Goal: Task Accomplishment & Management: Manage account settings

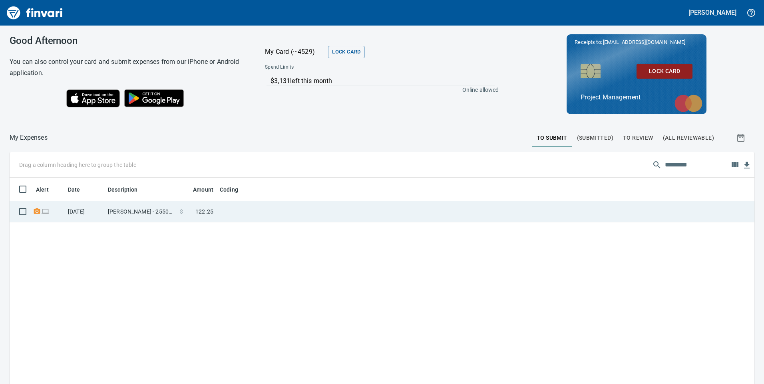
scroll to position [290, 733]
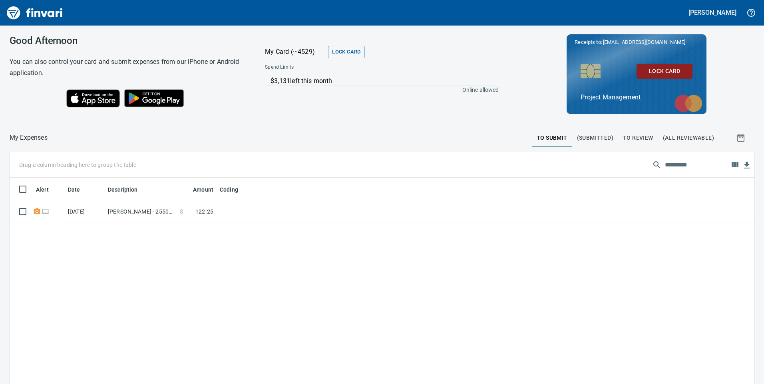
click at [632, 139] on span "To Review" at bounding box center [638, 138] width 30 height 10
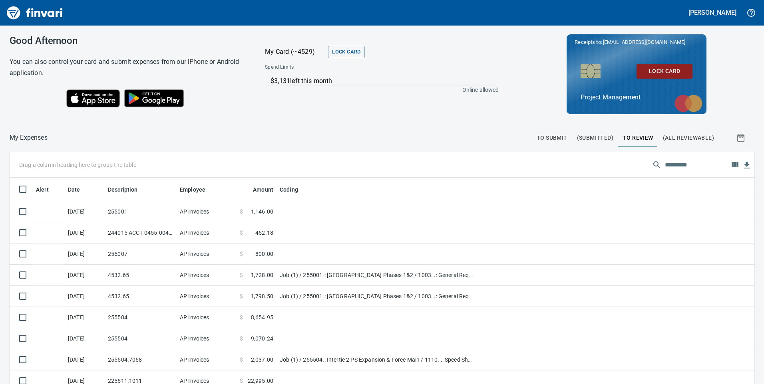
scroll to position [290, 727]
click at [681, 161] on input "text" at bounding box center [697, 165] width 64 height 13
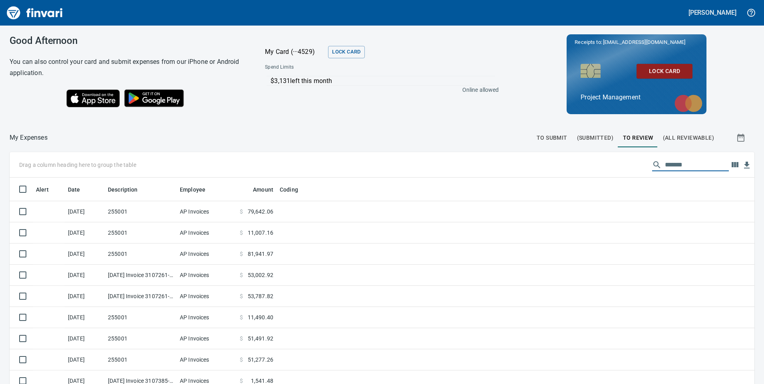
type input "*******"
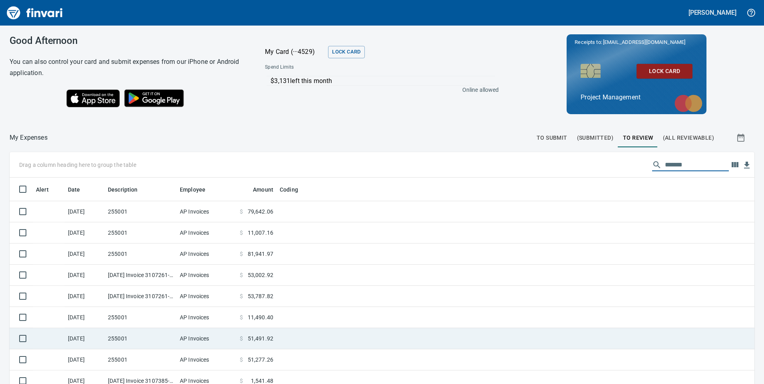
scroll to position [2, 0]
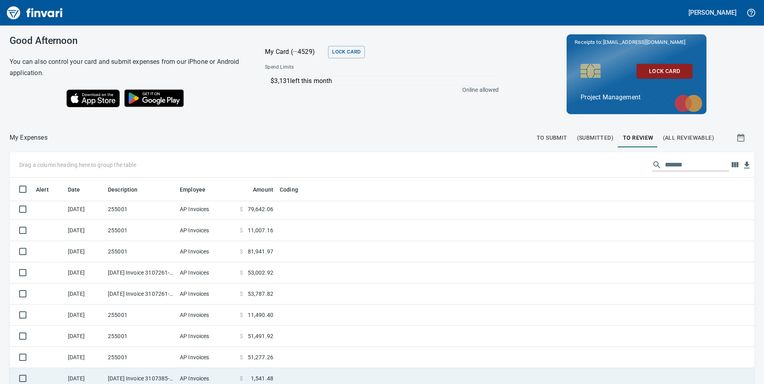
click at [349, 379] on td at bounding box center [376, 378] width 200 height 21
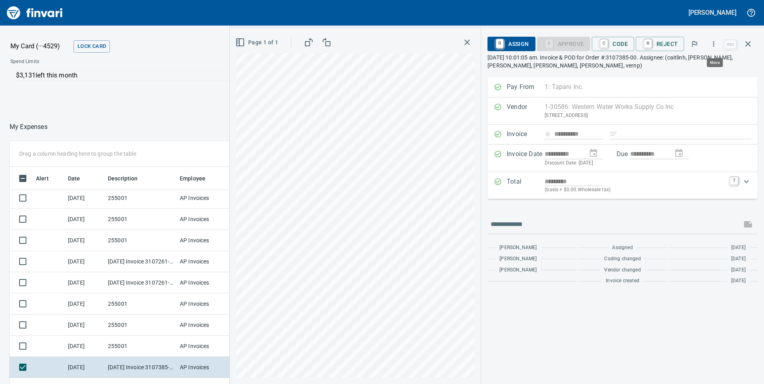
scroll to position [290, 527]
click at [714, 44] on icon "button" at bounding box center [714, 44] width 8 height 8
click at [688, 66] on span "Download" at bounding box center [712, 67] width 77 height 10
click at [548, 217] on div at bounding box center [622, 224] width 270 height 19
click at [608, 43] on link "C" at bounding box center [604, 44] width 8 height 9
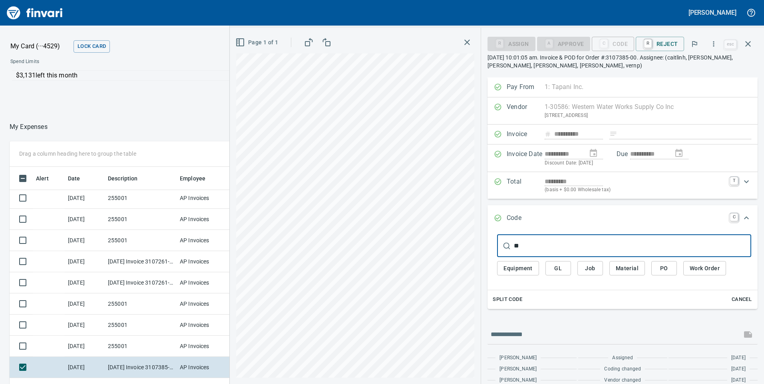
click at [536, 251] on input "**" at bounding box center [632, 246] width 237 height 22
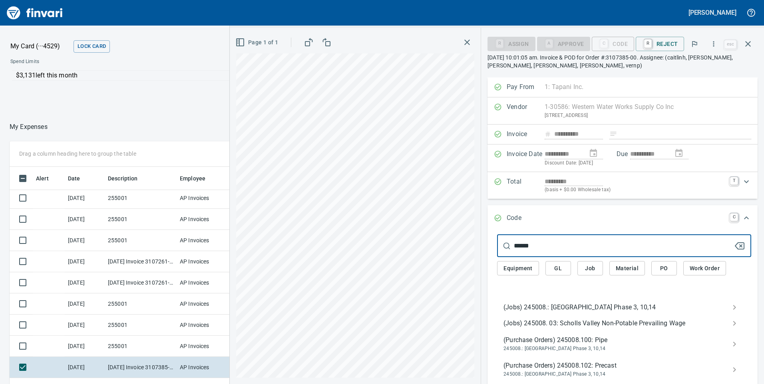
type input "******"
click at [555, 306] on span "(Jobs) 245008.: [GEOGRAPHIC_DATA] Phase 3, 10,14" at bounding box center [617, 308] width 229 height 10
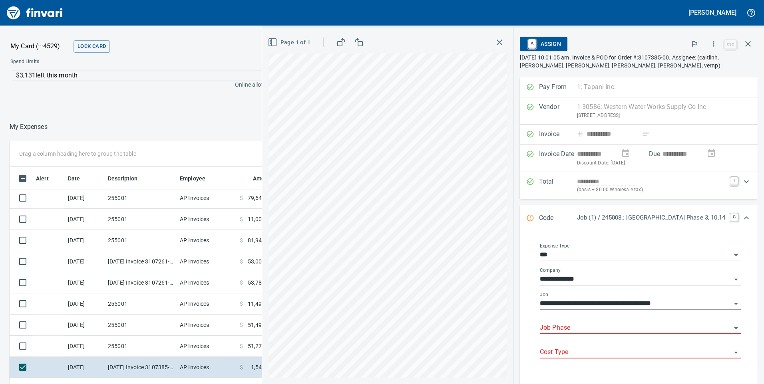
click at [565, 325] on input "Job Phase" at bounding box center [635, 328] width 191 height 11
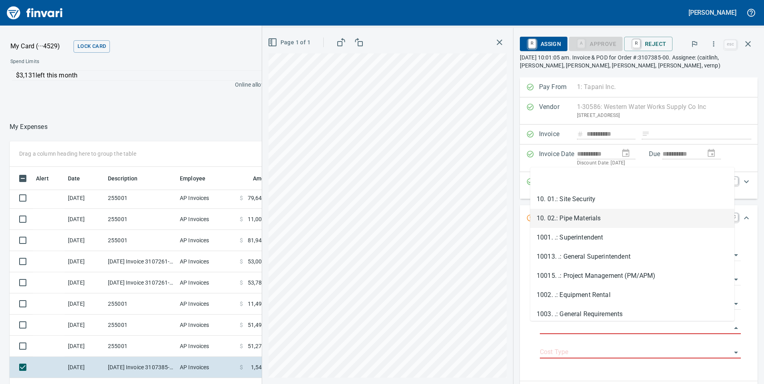
click at [569, 216] on li "10. 02.: Pipe Materials" at bounding box center [632, 218] width 204 height 19
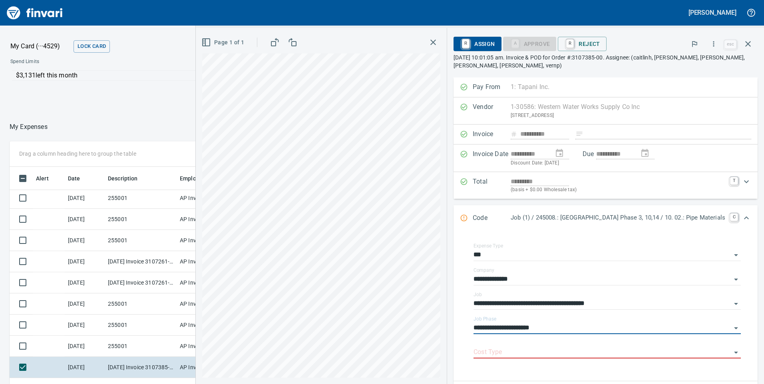
type input "**********"
click at [485, 354] on input "Cost Type" at bounding box center [602, 352] width 258 height 11
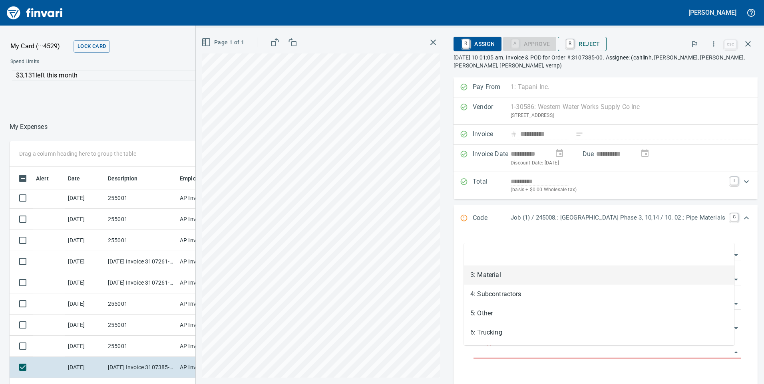
drag, startPoint x: 487, startPoint y: 280, endPoint x: 539, endPoint y: 38, distance: 247.2
click at [486, 280] on li "3: Material" at bounding box center [599, 275] width 270 height 19
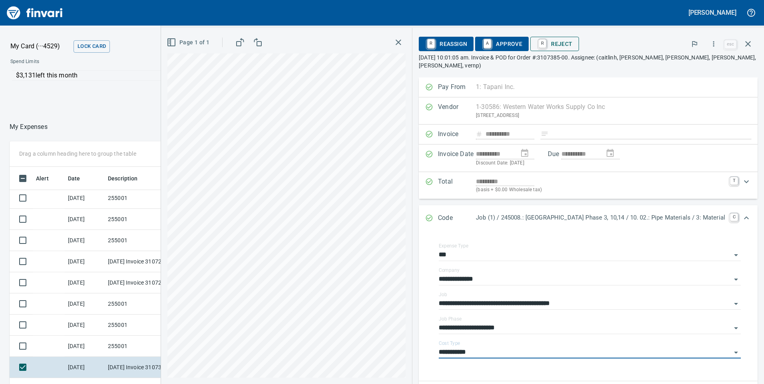
type input "**********"
click at [506, 46] on span "A Approve" at bounding box center [501, 44] width 41 height 14
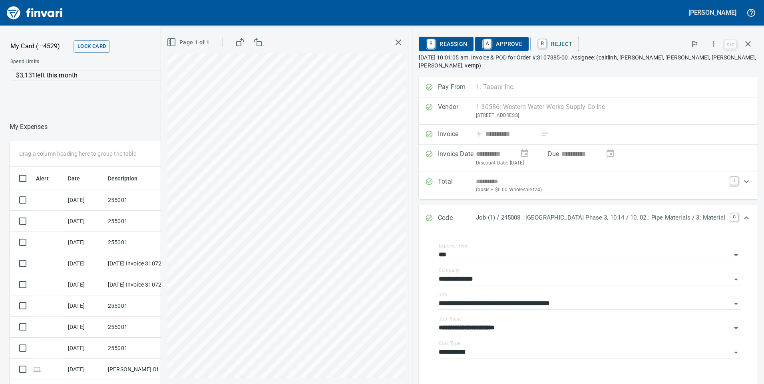
scroll to position [0, 0]
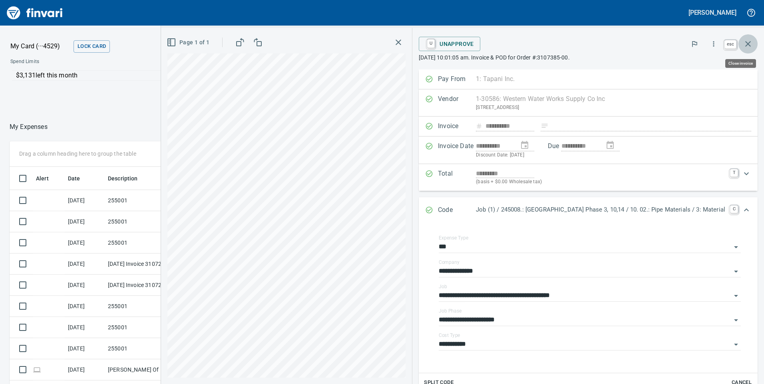
click at [747, 46] on icon "button" at bounding box center [748, 44] width 10 height 10
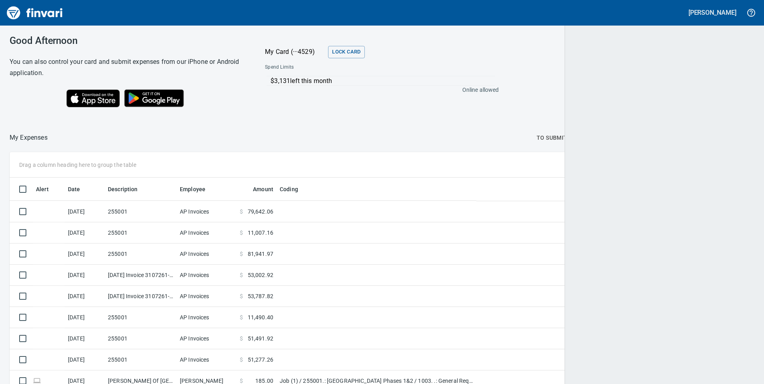
scroll to position [290, 732]
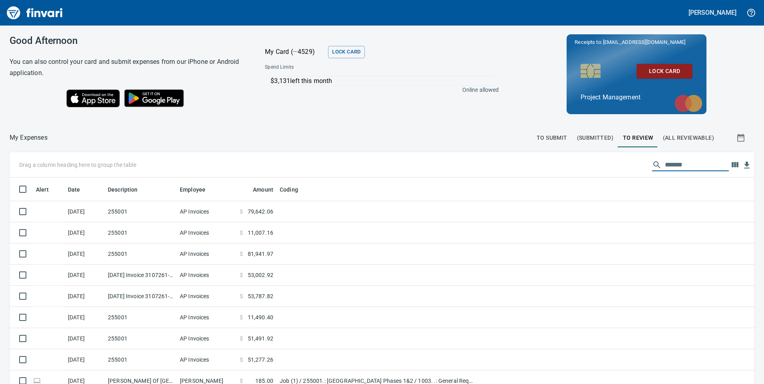
click at [690, 166] on input "*******" at bounding box center [697, 165] width 64 height 13
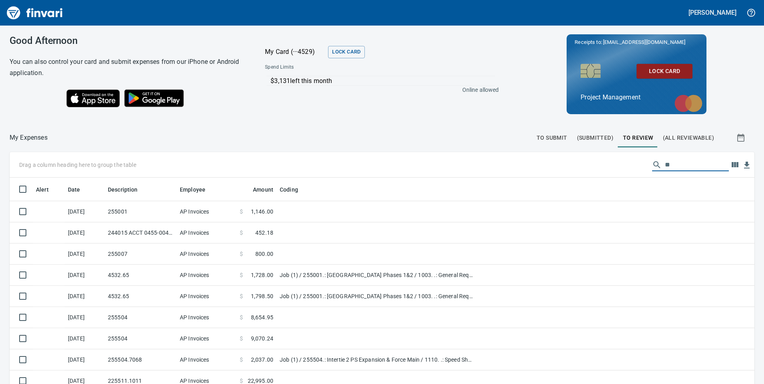
type input "*"
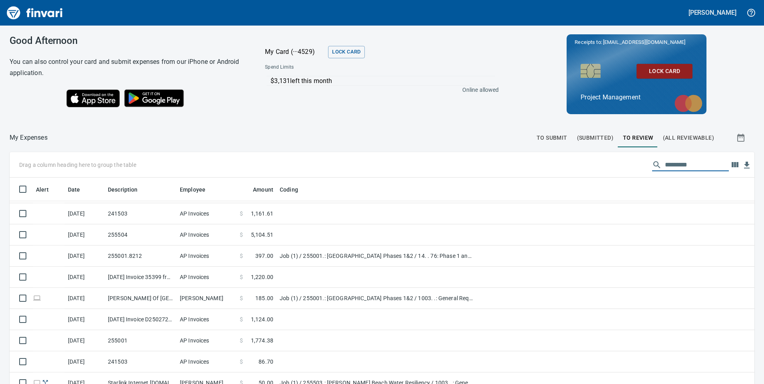
scroll to position [1591, 0]
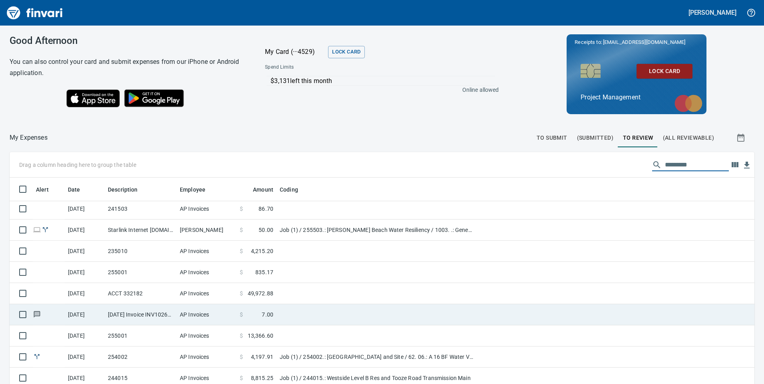
click at [175, 318] on td "[DATE] Invoice INV10262037 from [GEOGRAPHIC_DATA] (1-24796)" at bounding box center [141, 314] width 72 height 21
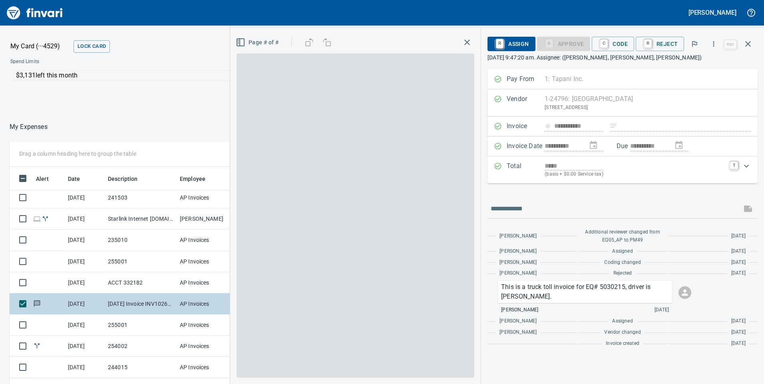
scroll to position [290, 527]
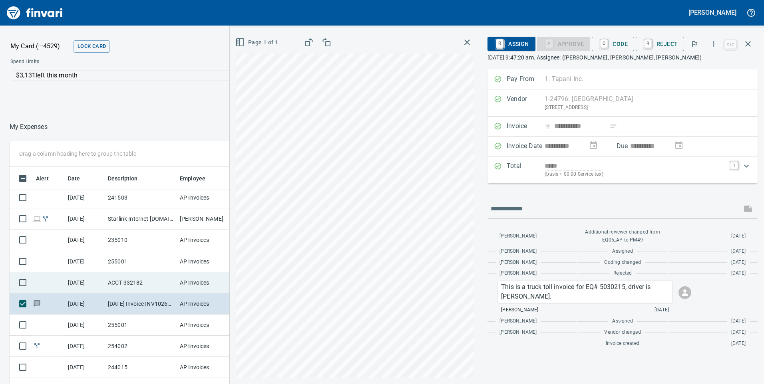
click at [100, 282] on td "[DATE]" at bounding box center [85, 282] width 40 height 21
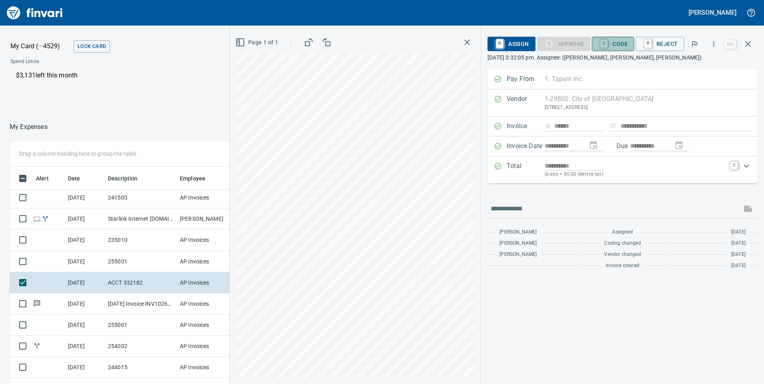
click at [614, 43] on span "C Code" at bounding box center [613, 44] width 30 height 14
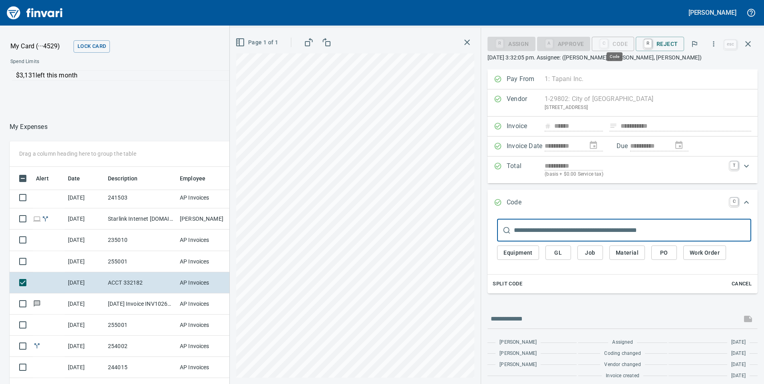
scroll to position [290, 527]
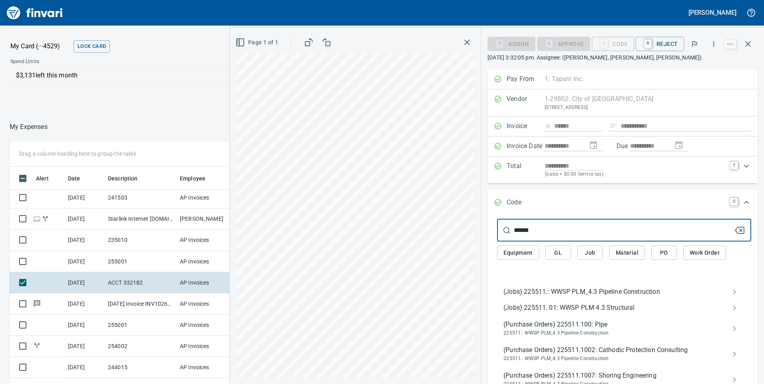
type input "******"
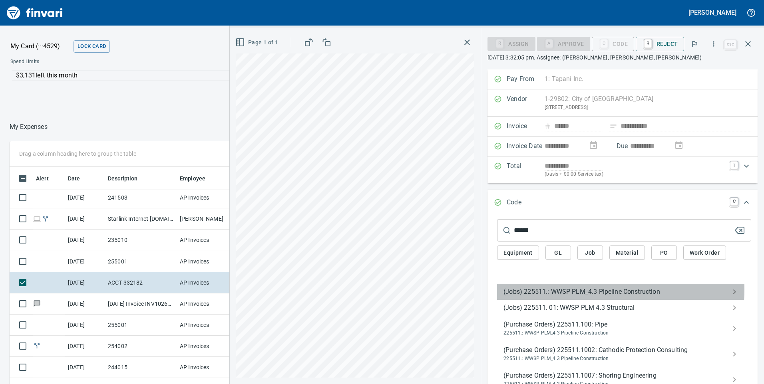
click at [562, 289] on span "(Jobs) 225511.: WWSP PLM_4.3 Pipeline Construction" at bounding box center [617, 292] width 229 height 10
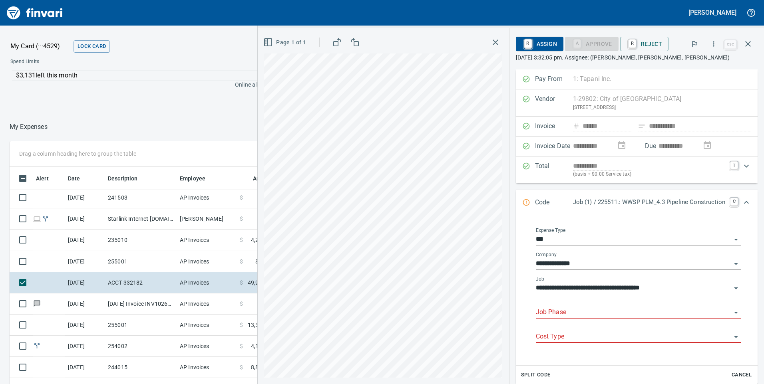
click at [542, 310] on input "Job Phase" at bounding box center [633, 312] width 195 height 11
click at [555, 331] on li "14. 35.: Flex Tend Failure - CARV 3 Repair" at bounding box center [632, 333] width 206 height 19
type input "**********"
click at [548, 338] on input "Cost Type" at bounding box center [633, 337] width 195 height 11
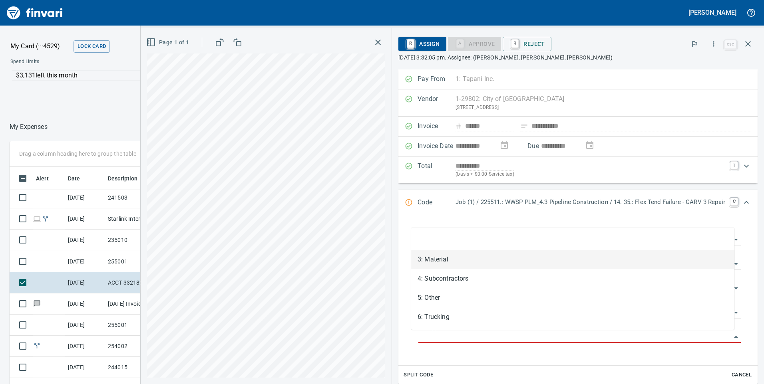
click at [431, 258] on li "3: Material" at bounding box center [572, 259] width 323 height 19
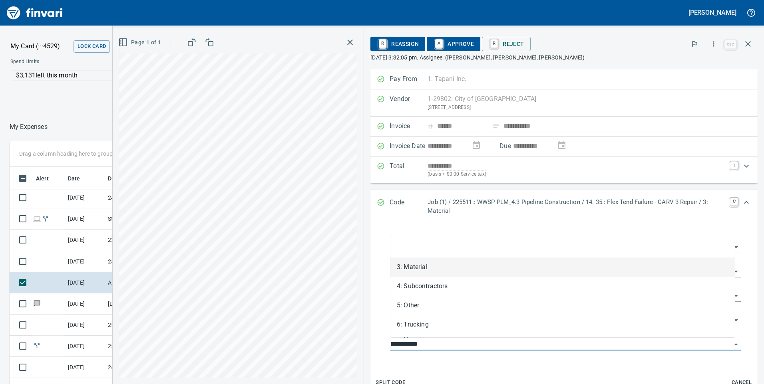
click at [433, 341] on input "**********" at bounding box center [560, 344] width 341 height 11
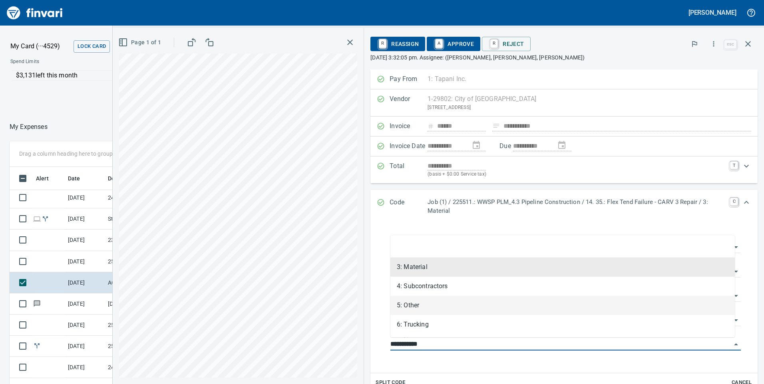
click at [411, 302] on li "5: Other" at bounding box center [562, 305] width 344 height 19
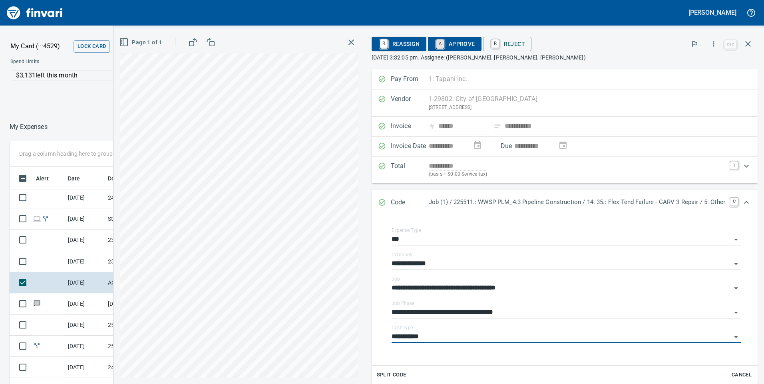
type input "********"
click at [451, 40] on span "A Approve" at bounding box center [454, 44] width 41 height 14
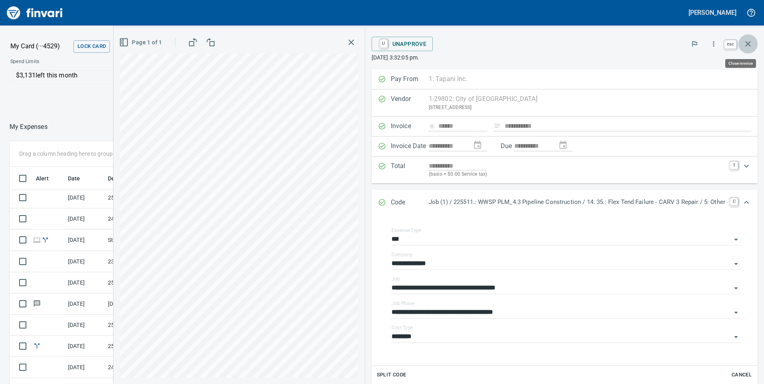
click at [748, 44] on icon "button" at bounding box center [748, 44] width 6 height 6
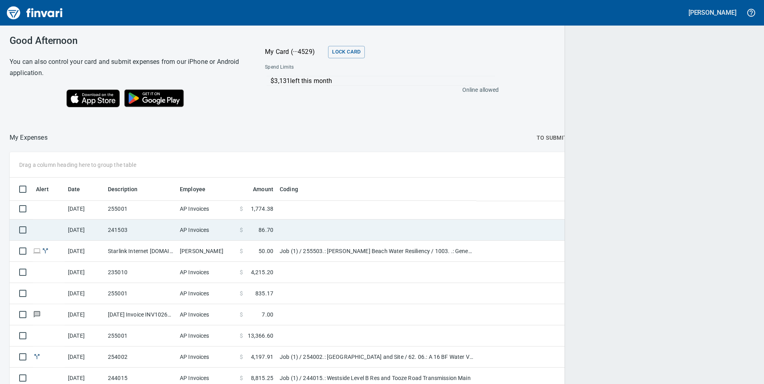
scroll to position [290, 723]
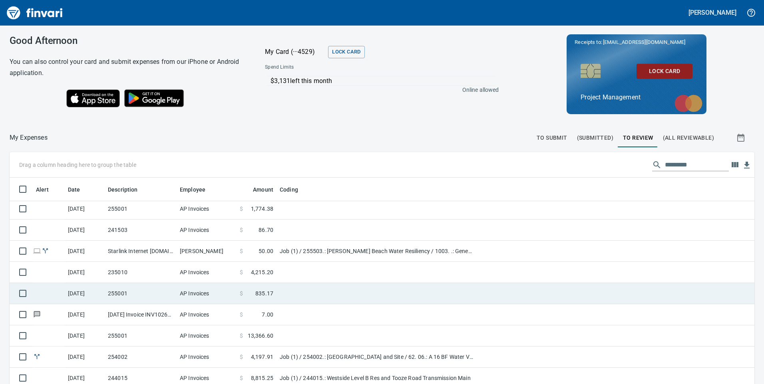
click at [266, 290] on span "835.17" at bounding box center [264, 294] width 18 height 8
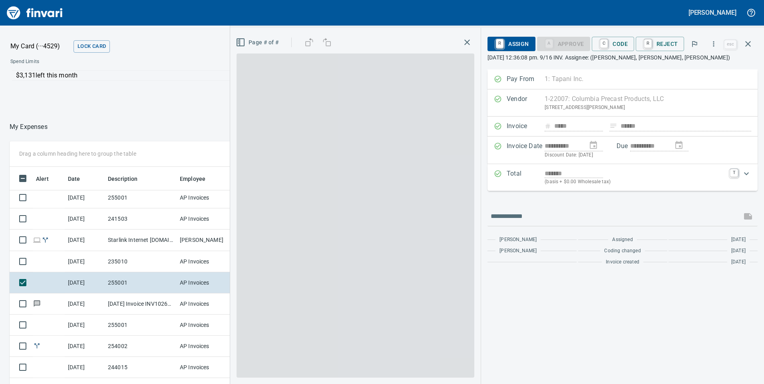
scroll to position [290, 527]
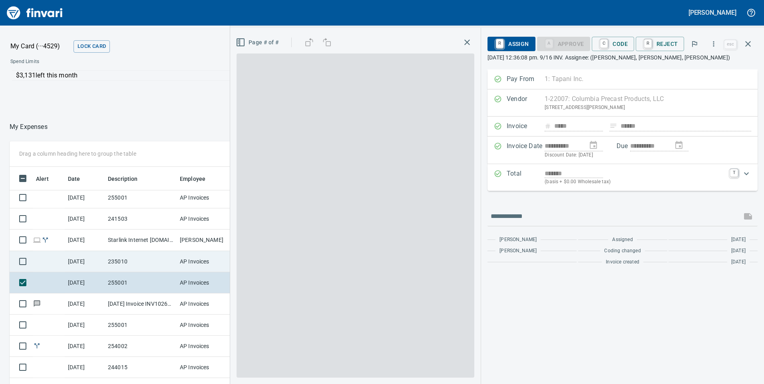
click at [163, 258] on td "235010" at bounding box center [141, 261] width 72 height 21
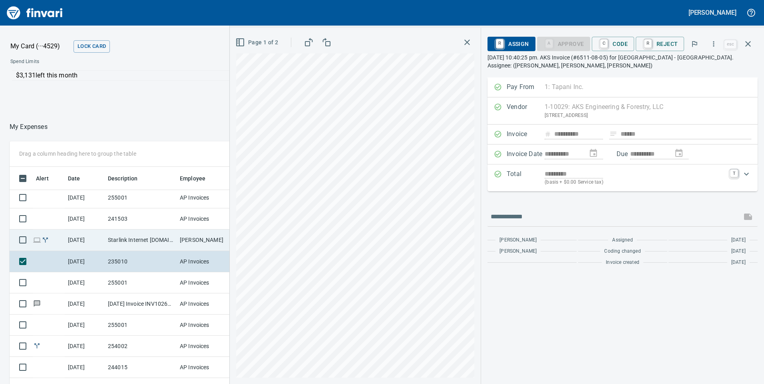
scroll to position [1530, 0]
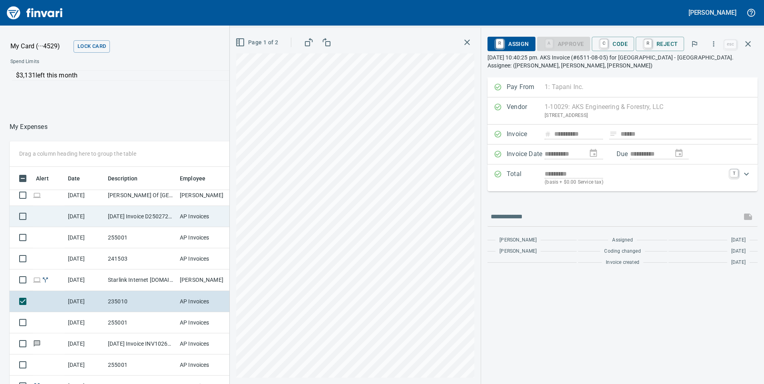
click at [157, 213] on td "[DATE] Invoice D2502725 from MESA Products Inc (1-22431)" at bounding box center [141, 216] width 72 height 21
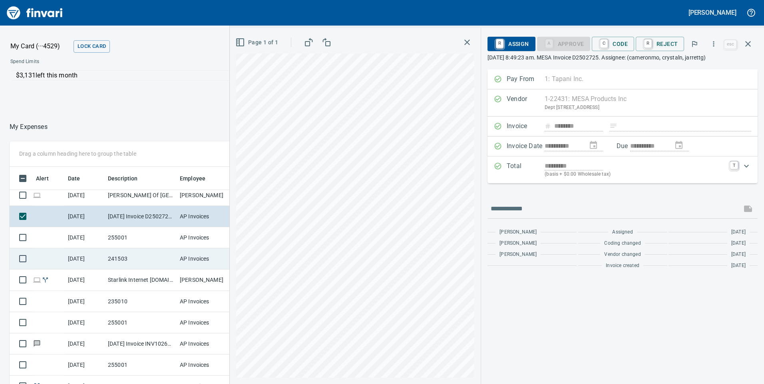
scroll to position [1490, 0]
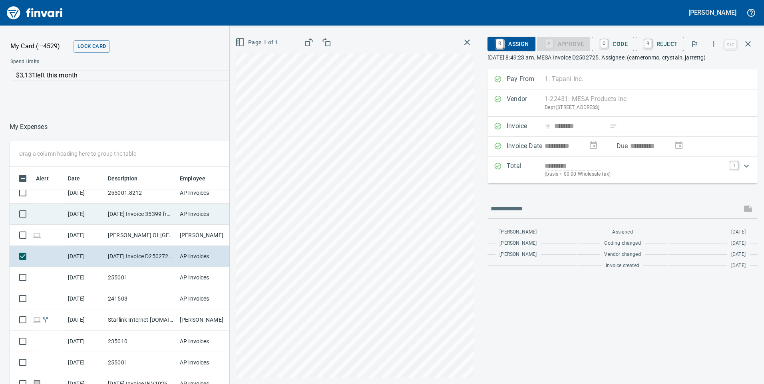
click at [157, 218] on td "[DATE] Invoice 35399 from Superior Sweeping Inc (1-10990)" at bounding box center [141, 214] width 72 height 21
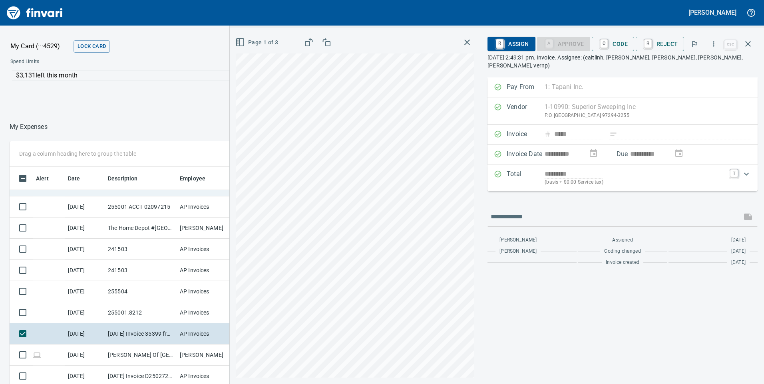
scroll to position [1330, 0]
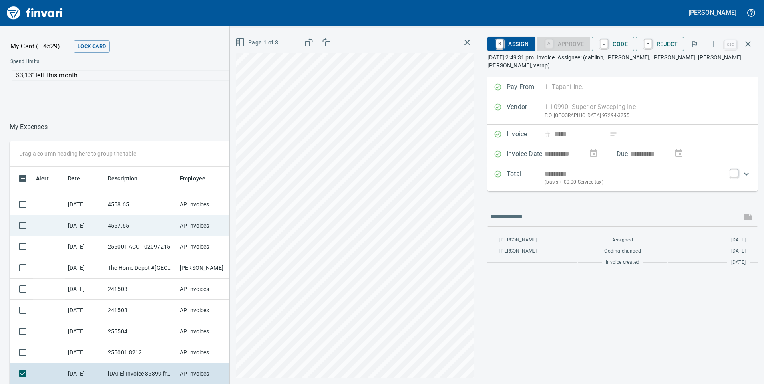
click at [147, 226] on td "4557.65" at bounding box center [141, 225] width 72 height 21
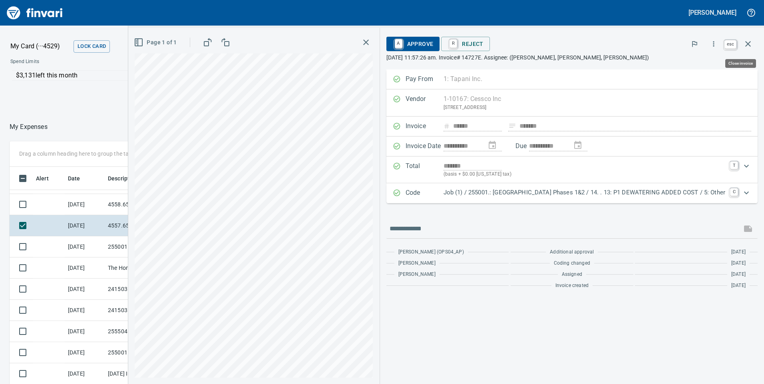
scroll to position [290, 527]
click at [752, 44] on icon "button" at bounding box center [748, 44] width 10 height 10
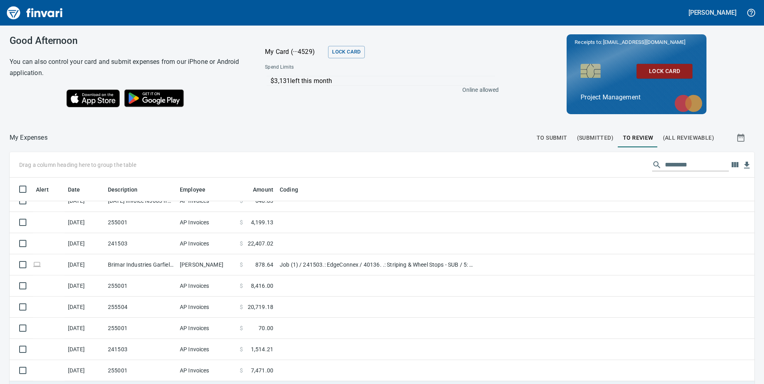
scroll to position [1051, 0]
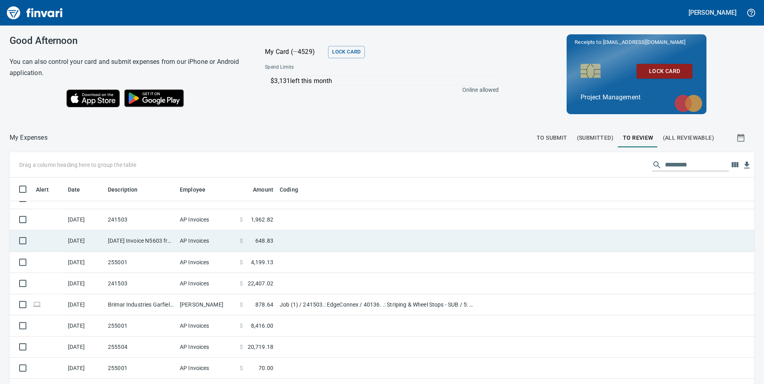
click at [322, 239] on td at bounding box center [376, 241] width 200 height 21
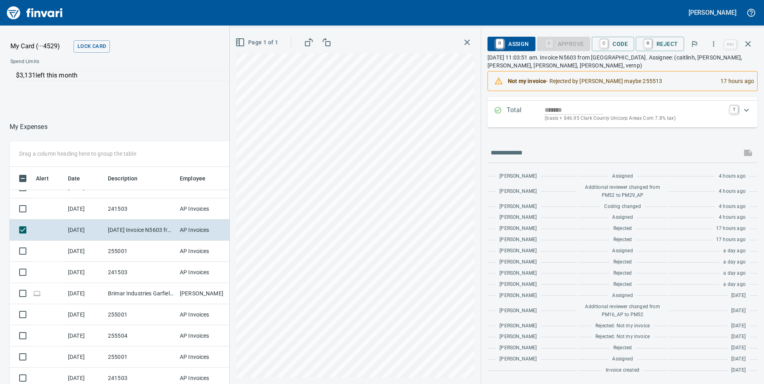
scroll to position [290, 527]
click at [714, 46] on icon "button" at bounding box center [714, 44] width 8 height 8
click at [696, 66] on span "Download" at bounding box center [712, 67] width 77 height 10
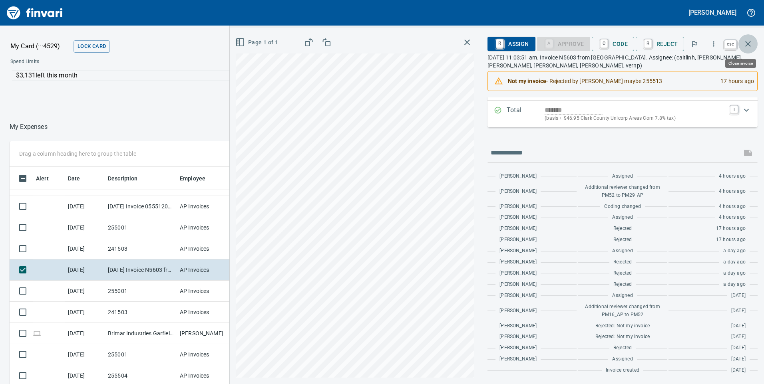
click at [748, 45] on icon "button" at bounding box center [748, 44] width 6 height 6
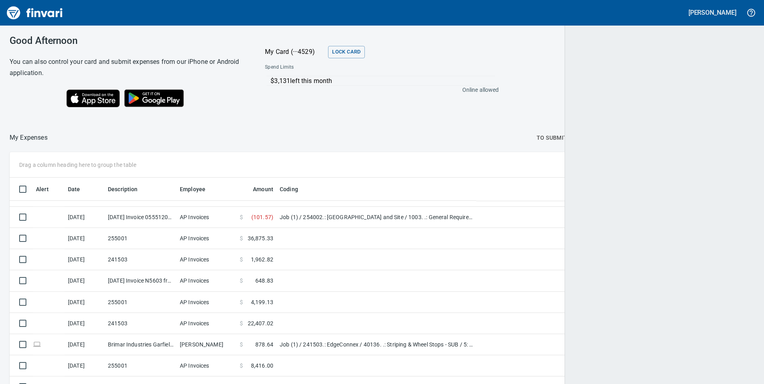
scroll to position [290, 727]
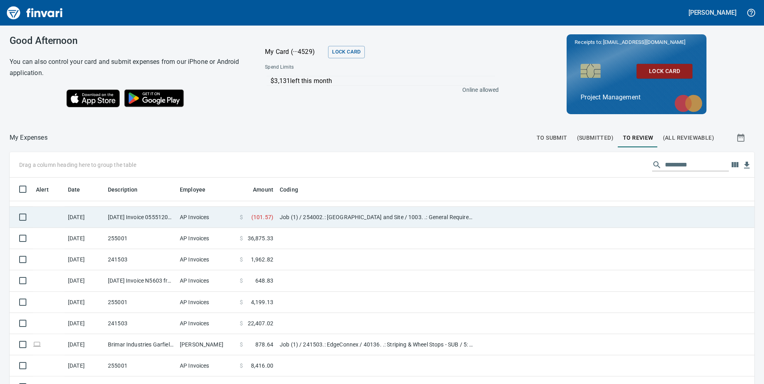
click at [208, 222] on td "AP Invoices" at bounding box center [207, 217] width 60 height 21
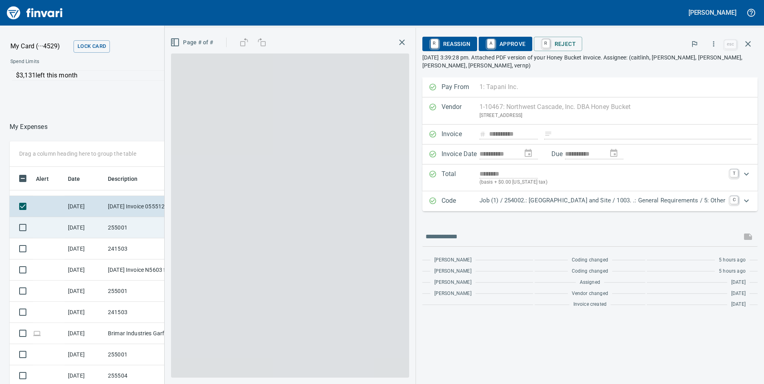
scroll to position [290, 527]
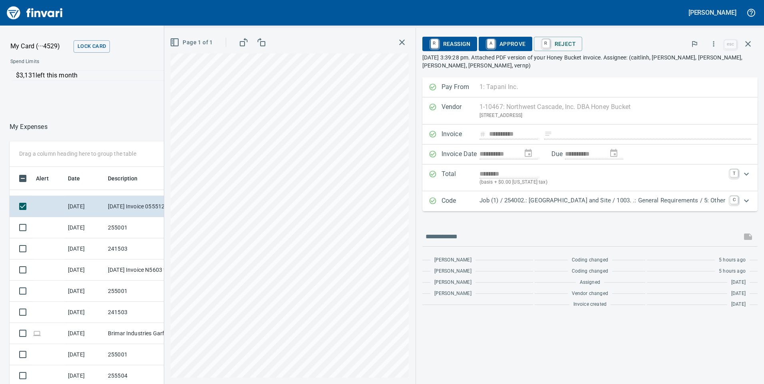
click at [495, 41] on span "A Approve" at bounding box center [505, 44] width 41 height 14
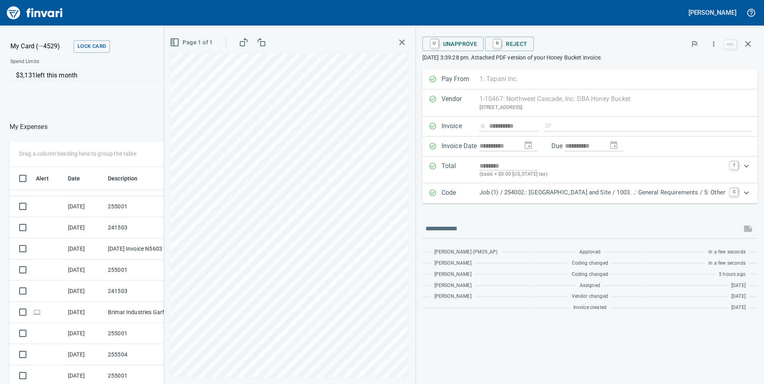
click at [693, 194] on p "Job (1) / 254002.: [GEOGRAPHIC_DATA] and Site / 1003. .: General Requirements /…" at bounding box center [602, 192] width 246 height 9
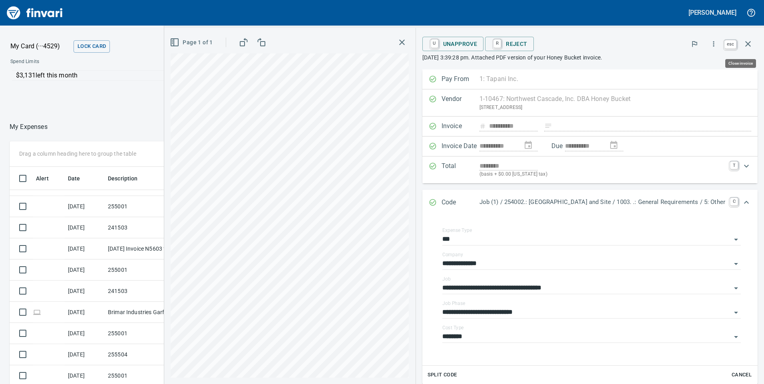
click at [752, 42] on icon "button" at bounding box center [748, 44] width 10 height 10
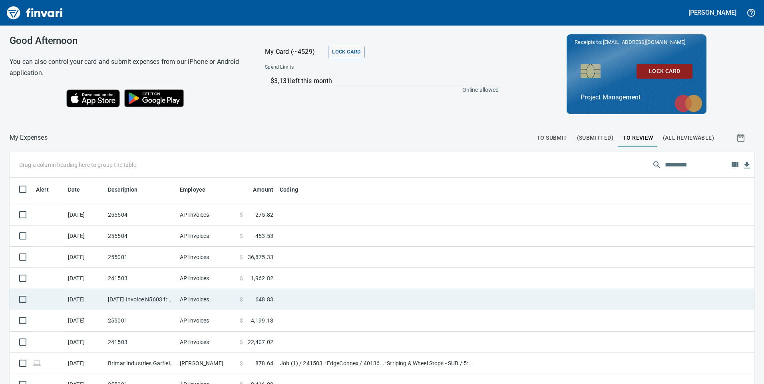
scroll to position [931, 0]
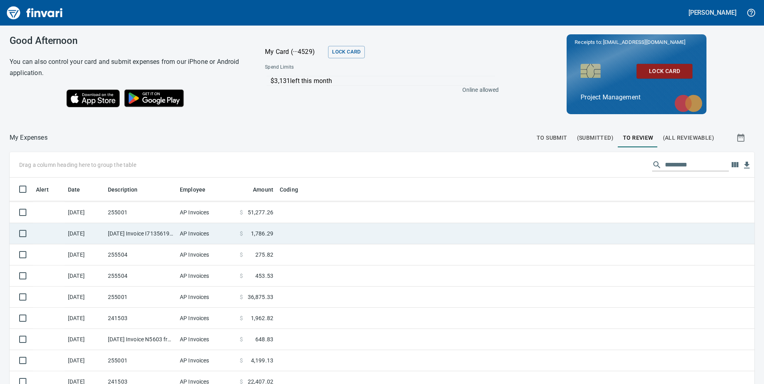
click at [215, 235] on td "AP Invoices" at bounding box center [207, 233] width 60 height 21
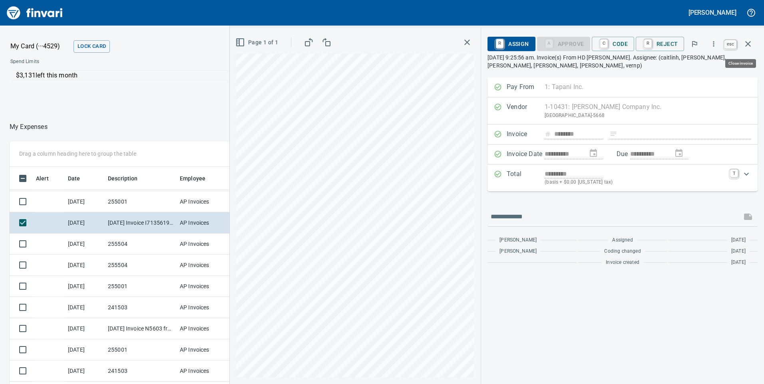
scroll to position [290, 527]
click at [750, 42] on icon "button" at bounding box center [748, 44] width 10 height 10
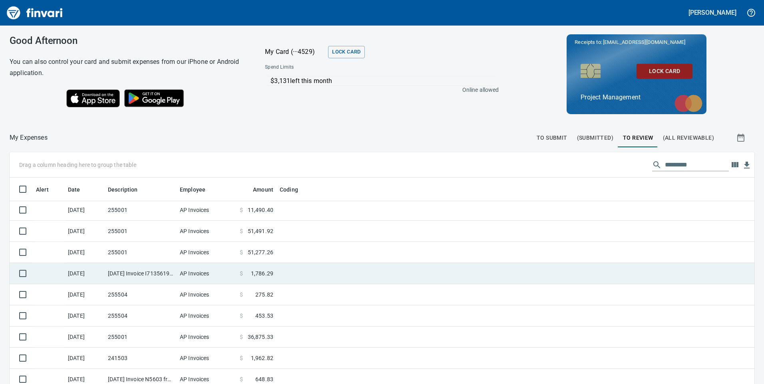
scroll to position [851, 0]
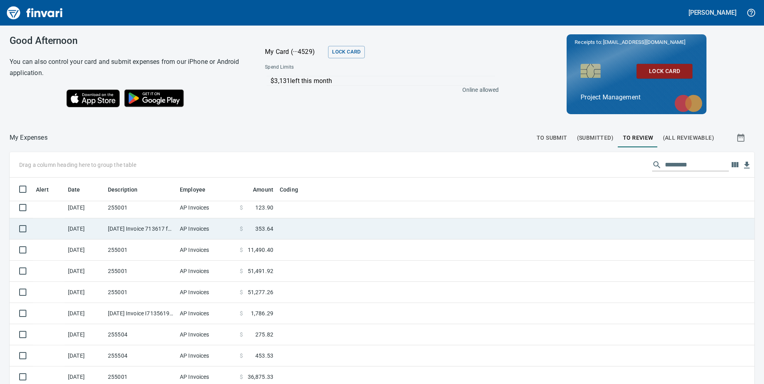
click at [137, 227] on td "[DATE] Invoice 713617 from [PERSON_NAME] Lumber Co (1-10777)" at bounding box center [141, 229] width 72 height 21
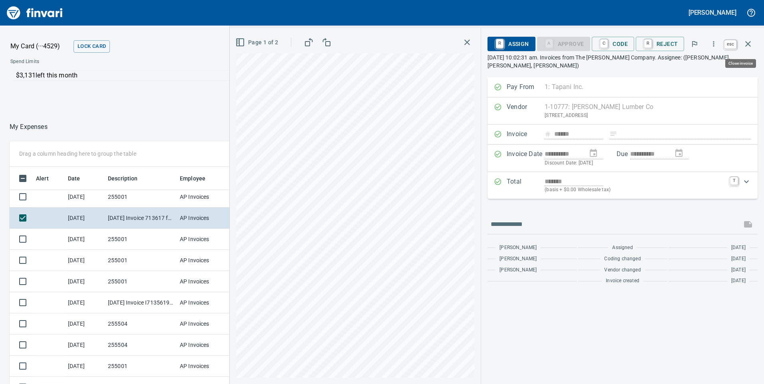
scroll to position [290, 527]
click at [747, 40] on icon "button" at bounding box center [748, 44] width 10 height 10
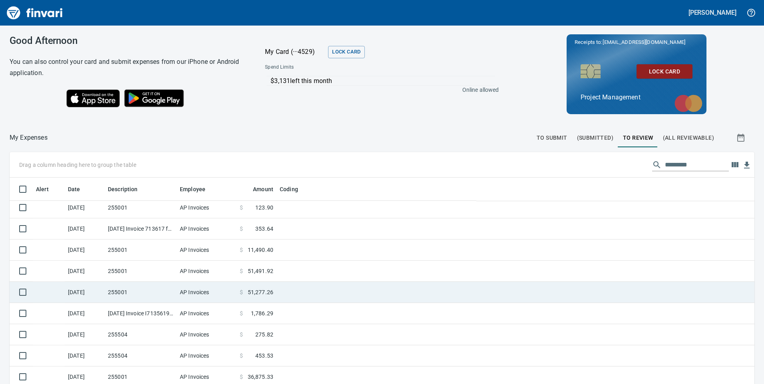
scroll to position [771, 0]
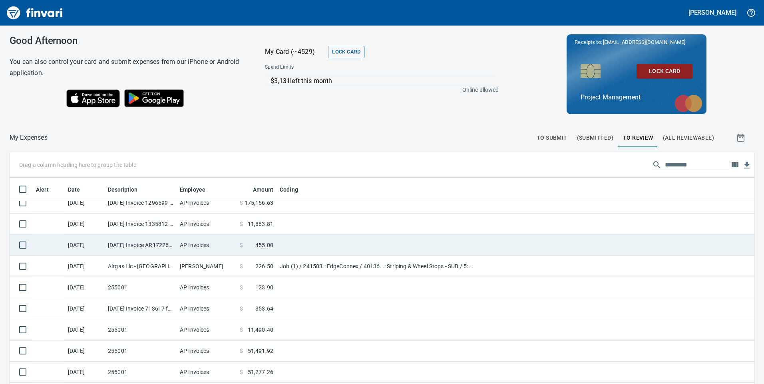
click at [340, 249] on td at bounding box center [376, 245] width 200 height 21
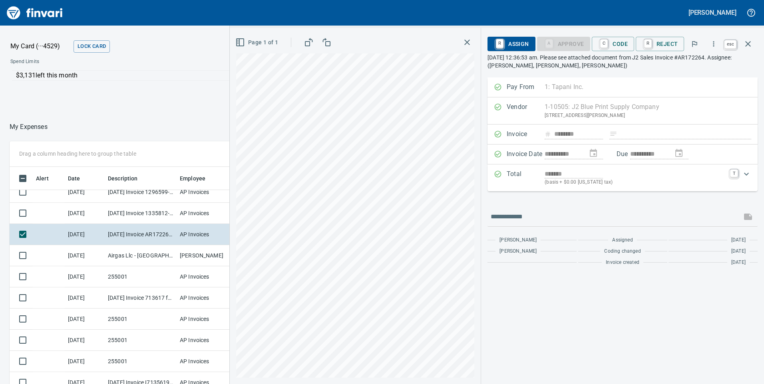
scroll to position [290, 527]
click at [748, 42] on icon "button" at bounding box center [748, 44] width 10 height 10
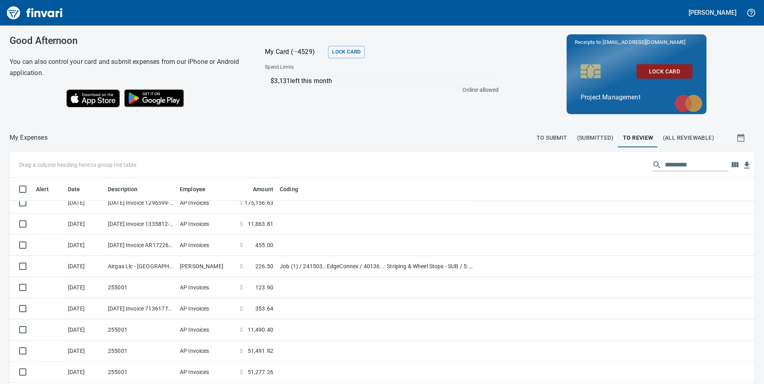
scroll to position [290, 726]
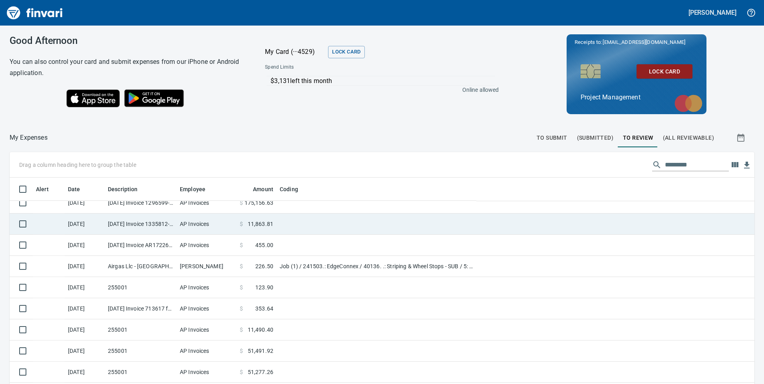
click at [189, 222] on td "AP Invoices" at bounding box center [207, 224] width 60 height 21
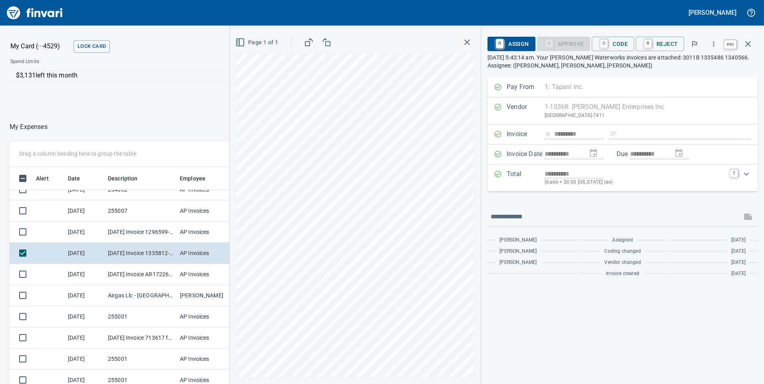
scroll to position [290, 527]
click at [745, 43] on icon "button" at bounding box center [748, 44] width 10 height 10
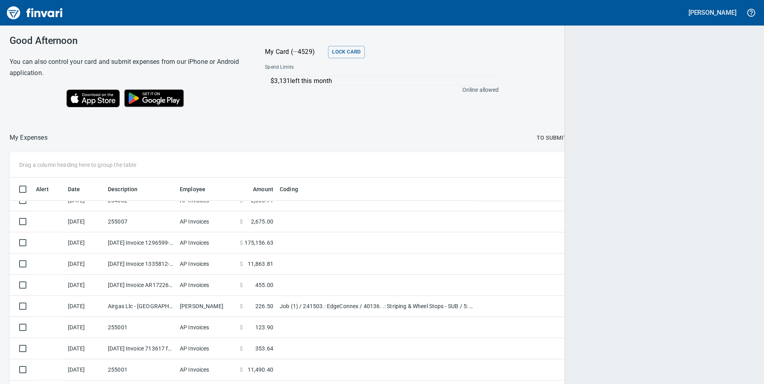
scroll to position [290, 722]
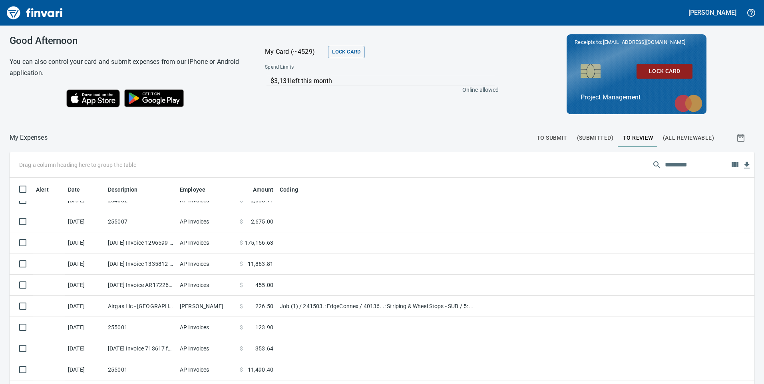
click at [665, 163] on input "text" at bounding box center [697, 165] width 64 height 13
type input "*"
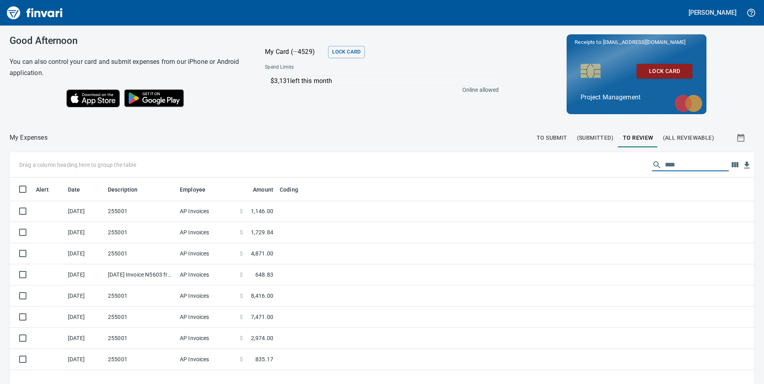
scroll to position [290, 733]
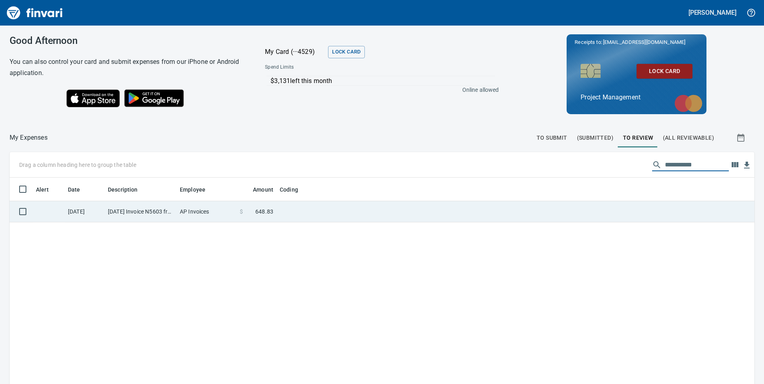
type input "**********"
click at [138, 217] on td "[DATE] Invoice N5603 from Columbia River Pumping Inc. (1-24468)" at bounding box center [141, 211] width 72 height 21
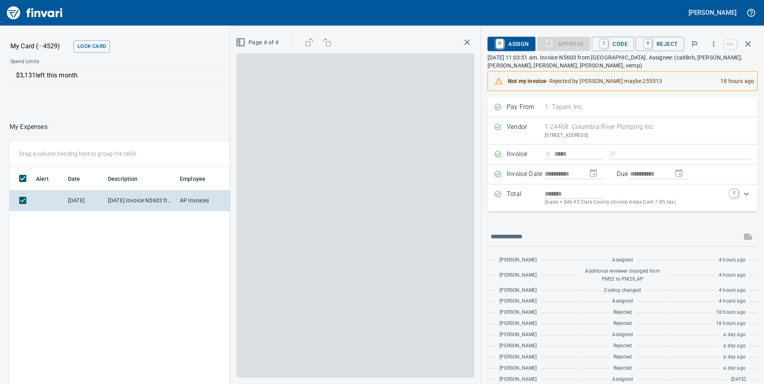
scroll to position [290, 533]
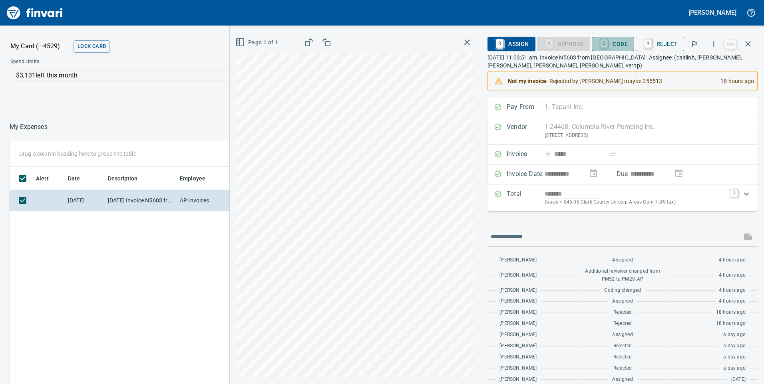
click at [617, 48] on span "C Code" at bounding box center [613, 44] width 30 height 14
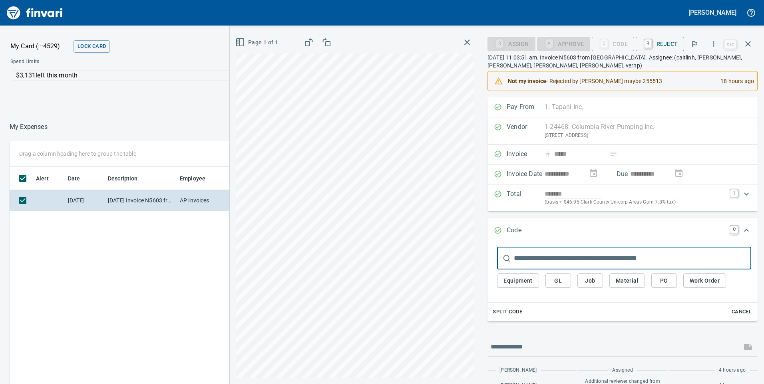
click at [534, 256] on input "text" at bounding box center [632, 258] width 237 height 22
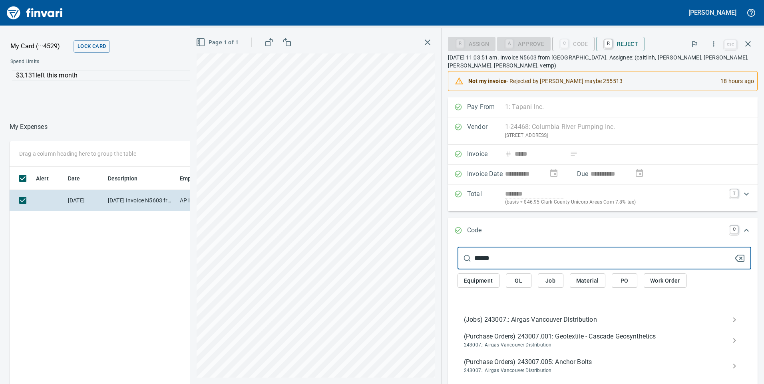
type input "******"
click at [545, 320] on span "(Jobs) 243007.: Airgas Vancouver Distribution" at bounding box center [598, 320] width 268 height 10
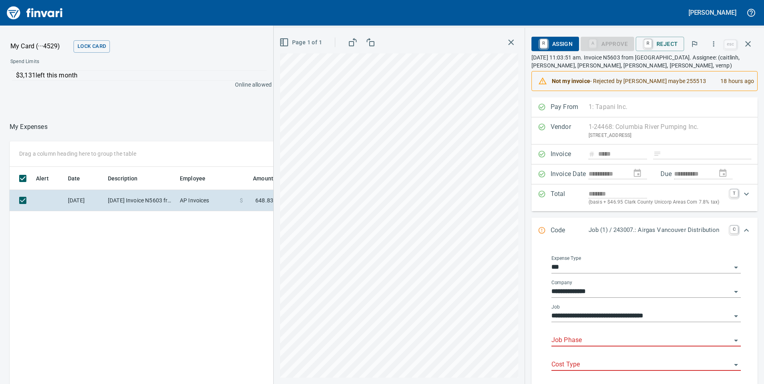
click at [592, 338] on input "Job Phase" at bounding box center [641, 340] width 180 height 11
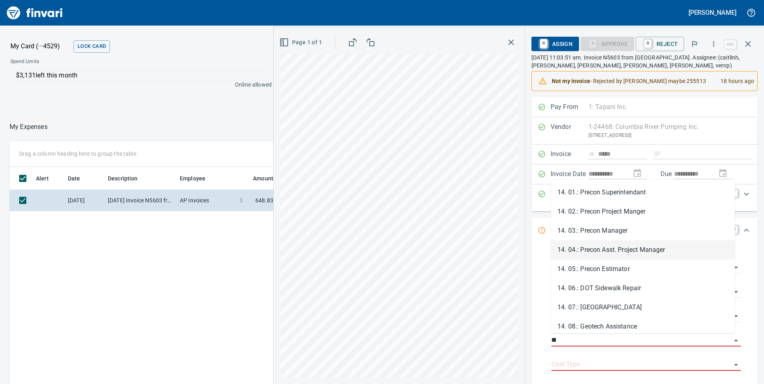
click at [593, 247] on li "14. 04.: Precon Asst. Project Manager" at bounding box center [643, 250] width 184 height 19
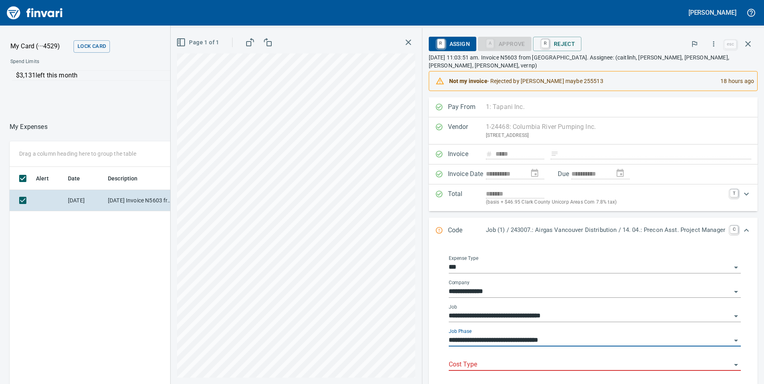
type input "**********"
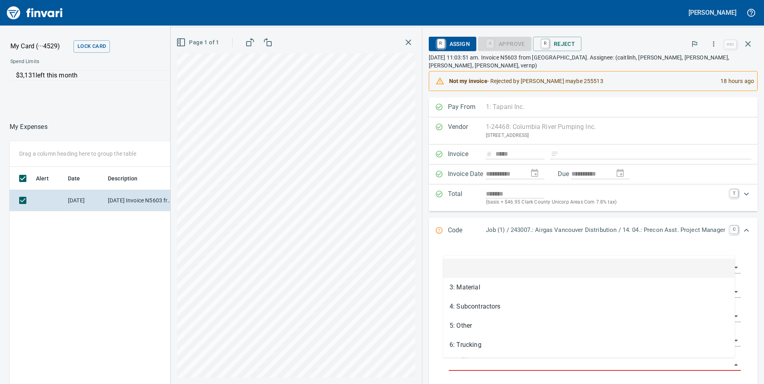
click at [497, 366] on input "Cost Type" at bounding box center [590, 365] width 282 height 11
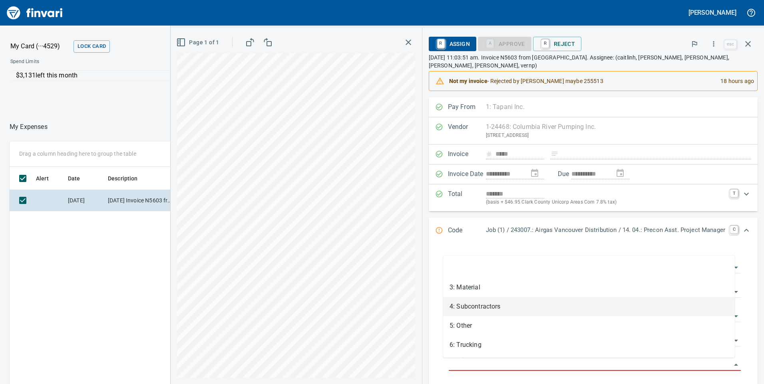
click at [480, 306] on li "4: Subcontractors" at bounding box center [589, 306] width 292 height 19
type input "**********"
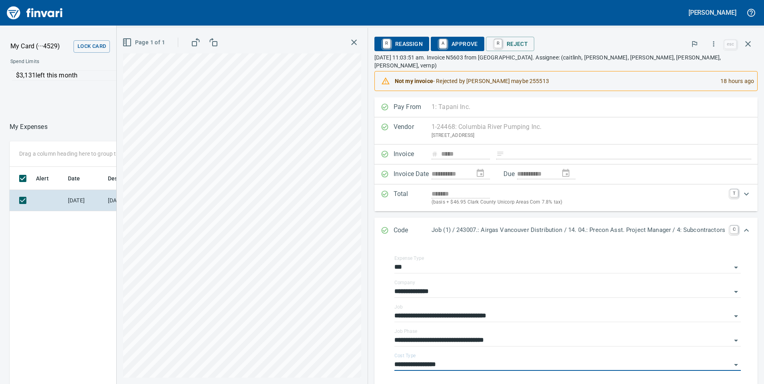
click at [453, 44] on span "A Approve" at bounding box center [457, 44] width 41 height 14
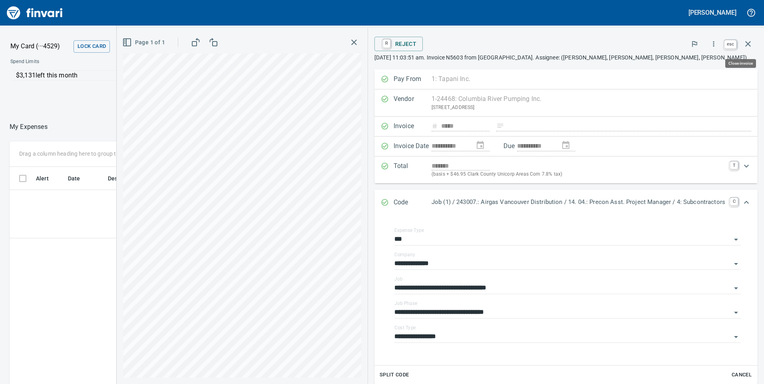
click at [747, 44] on icon "button" at bounding box center [748, 44] width 6 height 6
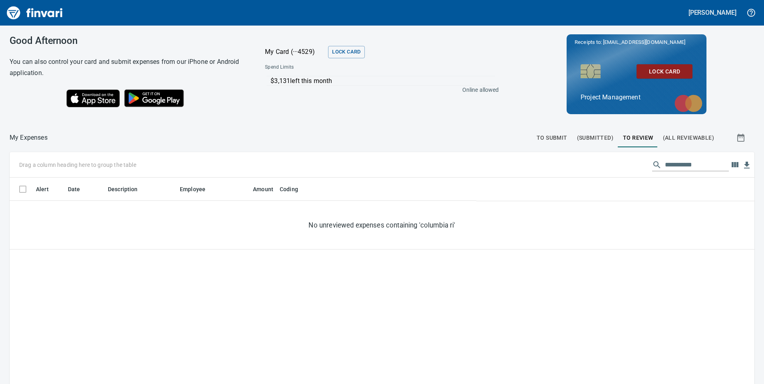
scroll to position [290, 728]
click at [688, 163] on input "**********" at bounding box center [697, 165] width 64 height 13
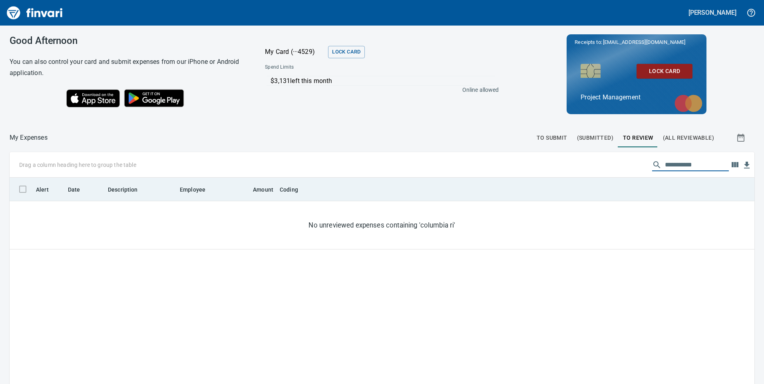
drag, startPoint x: 688, startPoint y: 163, endPoint x: 543, endPoint y: 180, distance: 146.0
click at [543, 180] on div "**********" at bounding box center [382, 313] width 745 height 322
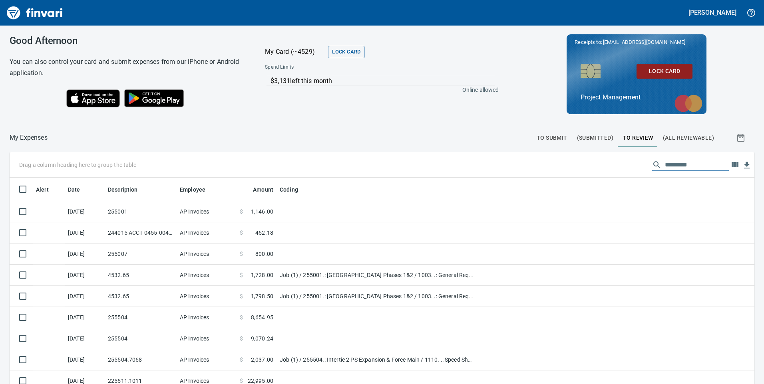
scroll to position [290, 727]
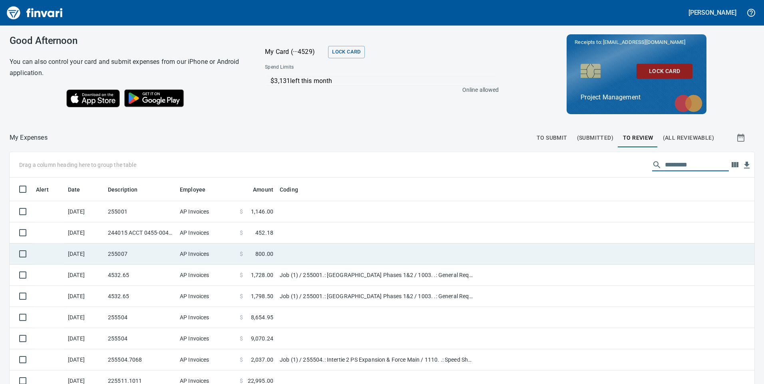
click at [200, 250] on td "AP Invoices" at bounding box center [207, 254] width 60 height 21
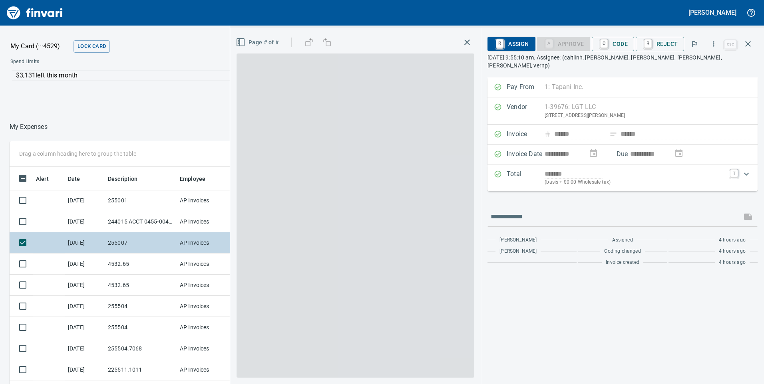
scroll to position [290, 527]
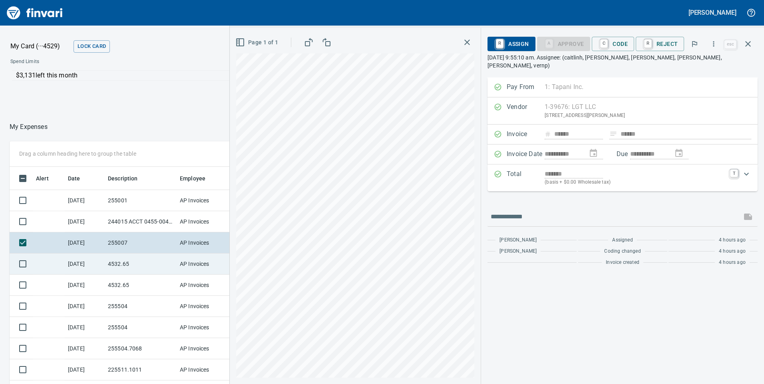
click at [139, 271] on td "4532.65" at bounding box center [141, 264] width 72 height 21
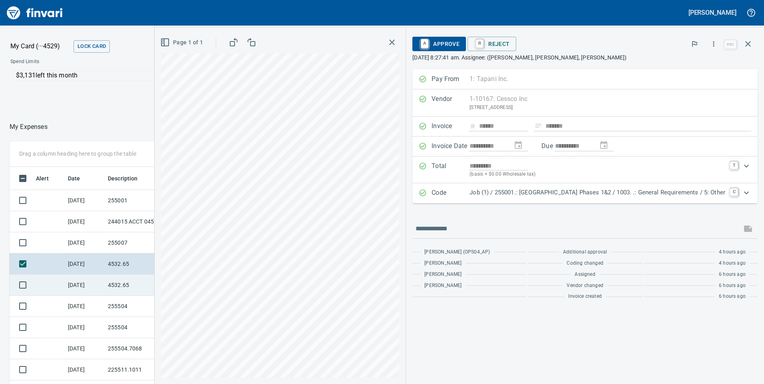
click at [121, 286] on td "4532.65" at bounding box center [141, 285] width 72 height 21
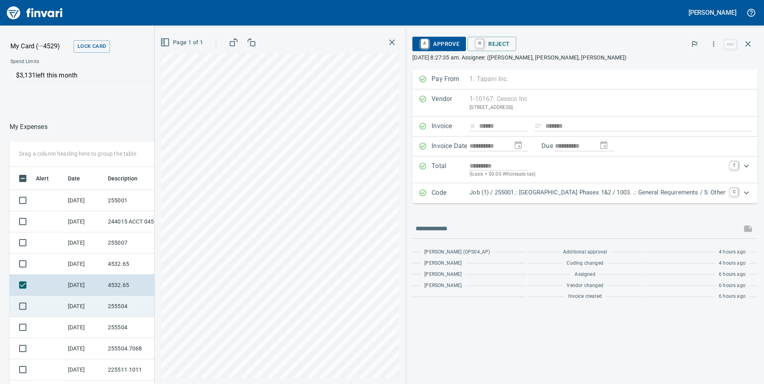
click at [99, 303] on td "[DATE]" at bounding box center [85, 306] width 40 height 21
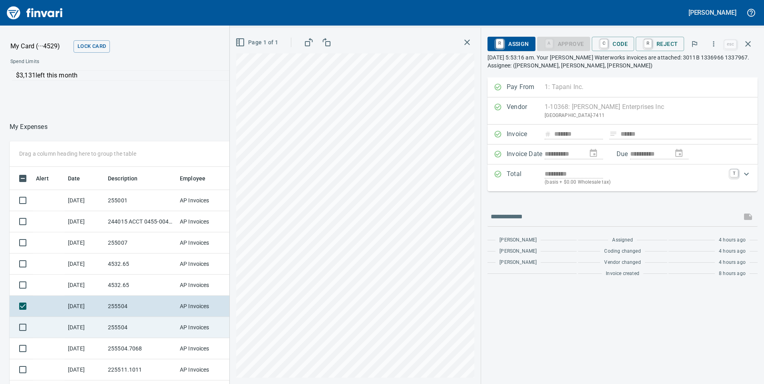
click at [115, 323] on td "255504" at bounding box center [141, 327] width 72 height 21
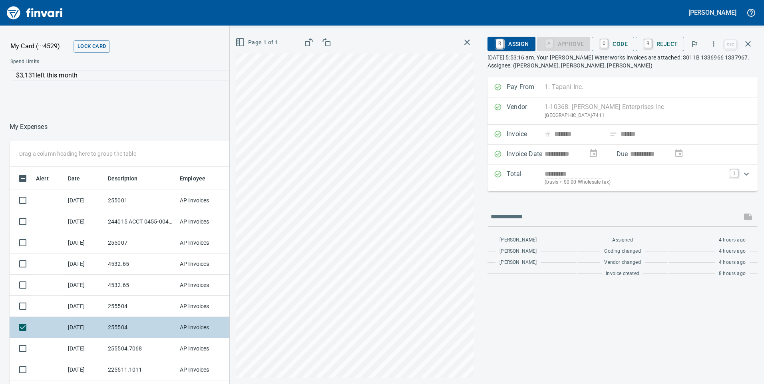
scroll to position [80, 0]
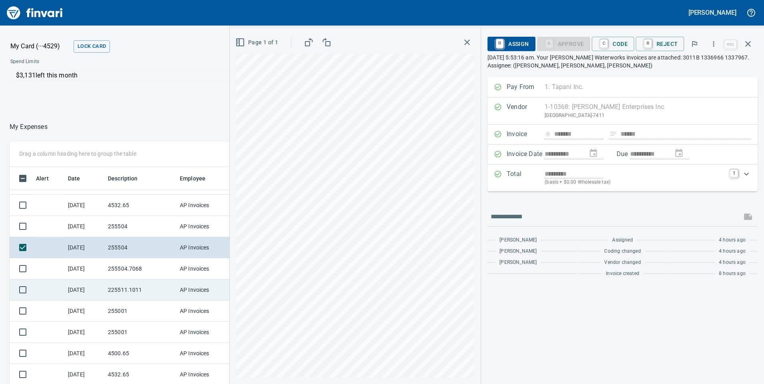
click at [147, 286] on td "225511.1011" at bounding box center [141, 290] width 72 height 21
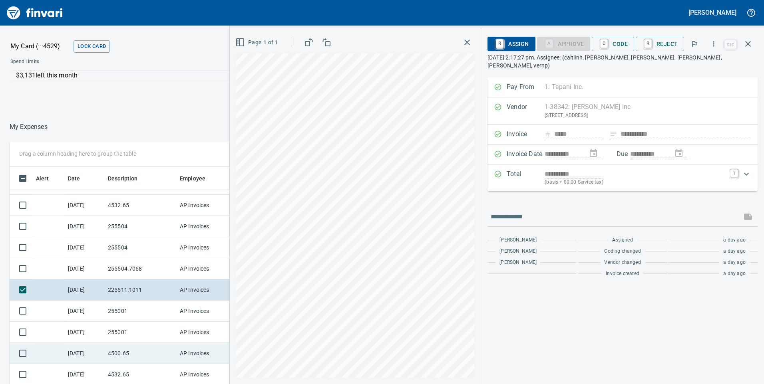
click at [133, 349] on td "4500.65" at bounding box center [141, 353] width 72 height 21
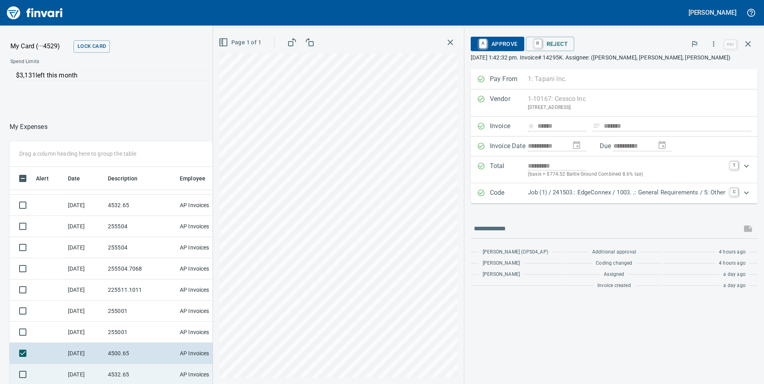
click at [124, 375] on td "4532.65" at bounding box center [141, 374] width 72 height 21
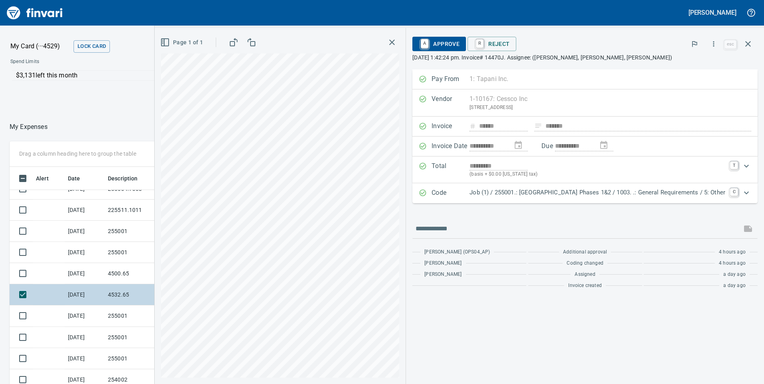
scroll to position [200, 0]
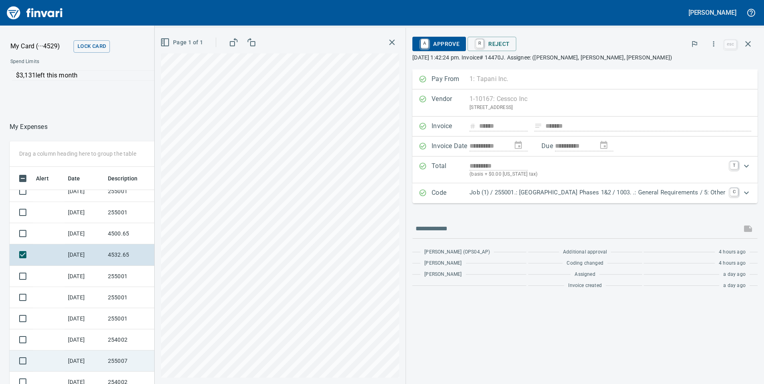
click at [94, 356] on td "[DATE]" at bounding box center [85, 361] width 40 height 21
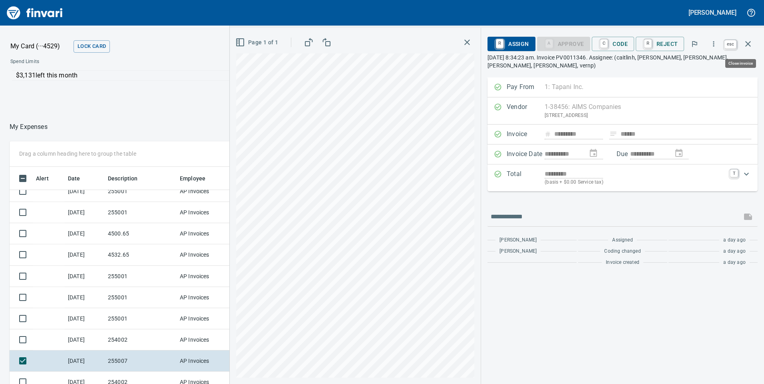
scroll to position [290, 527]
click at [750, 42] on icon "button" at bounding box center [748, 44] width 10 height 10
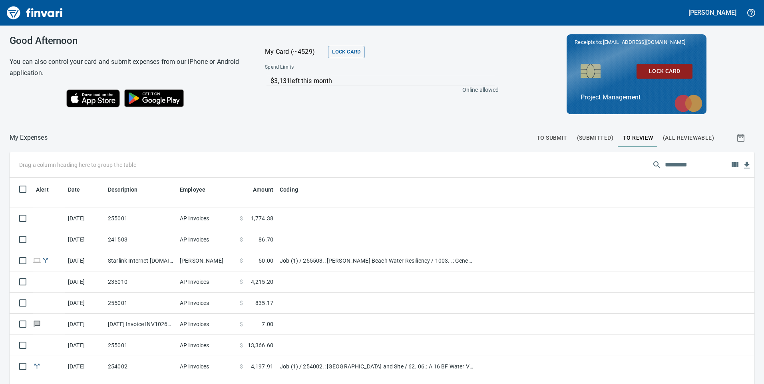
scroll to position [90, 0]
